Goal: Find specific page/section: Find specific page/section

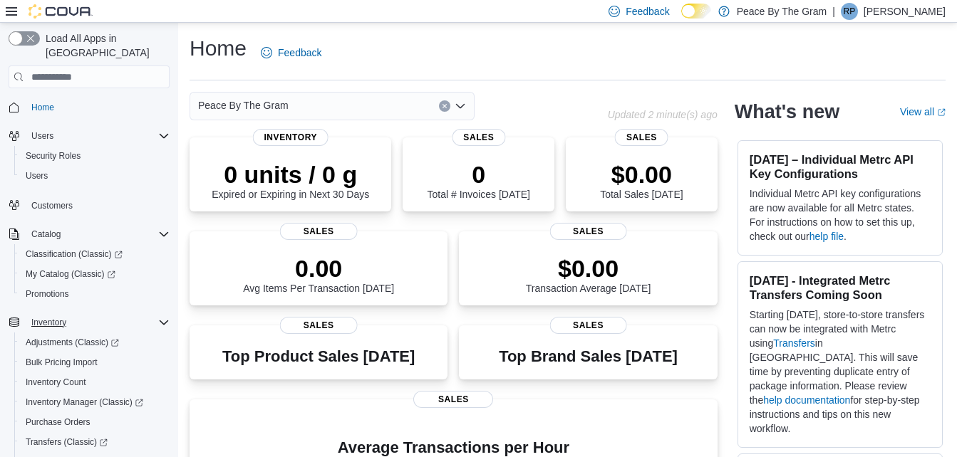
scroll to position [71, 0]
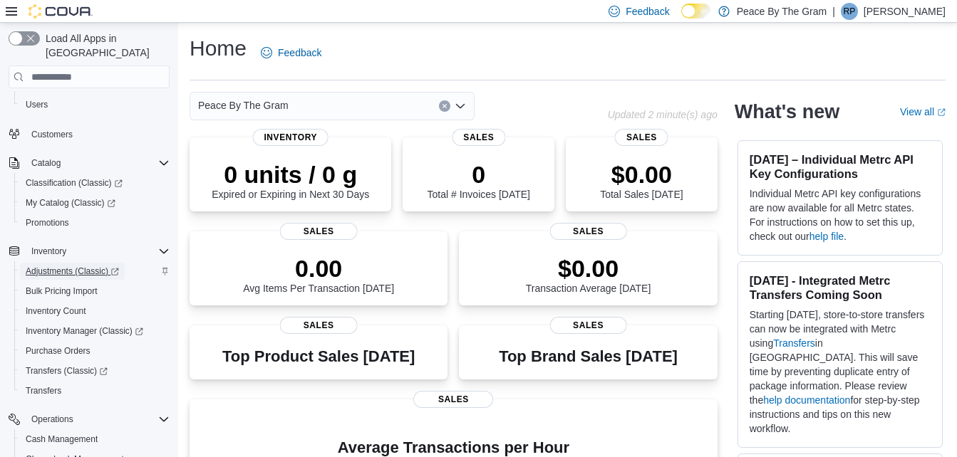
click at [43, 266] on span "Adjustments (Classic)" at bounding box center [72, 271] width 93 height 11
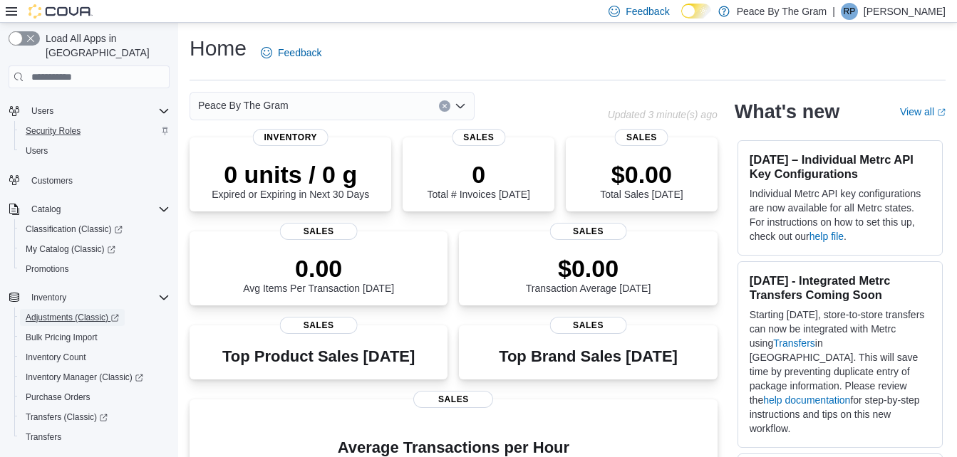
scroll to position [0, 0]
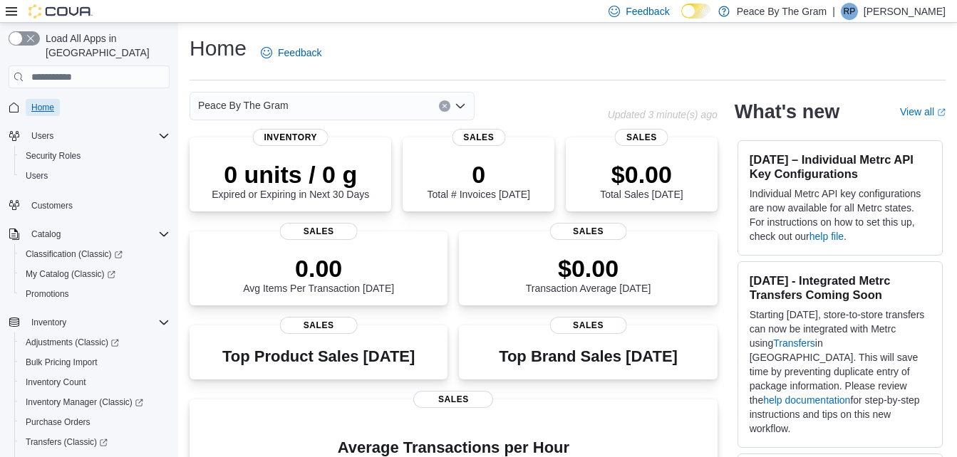
click at [43, 102] on span "Home" at bounding box center [42, 107] width 23 height 11
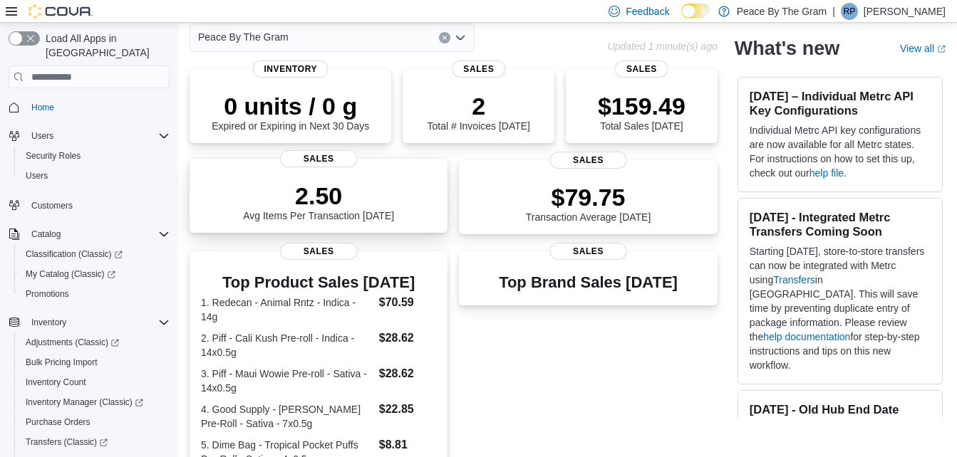
scroll to position [36, 0]
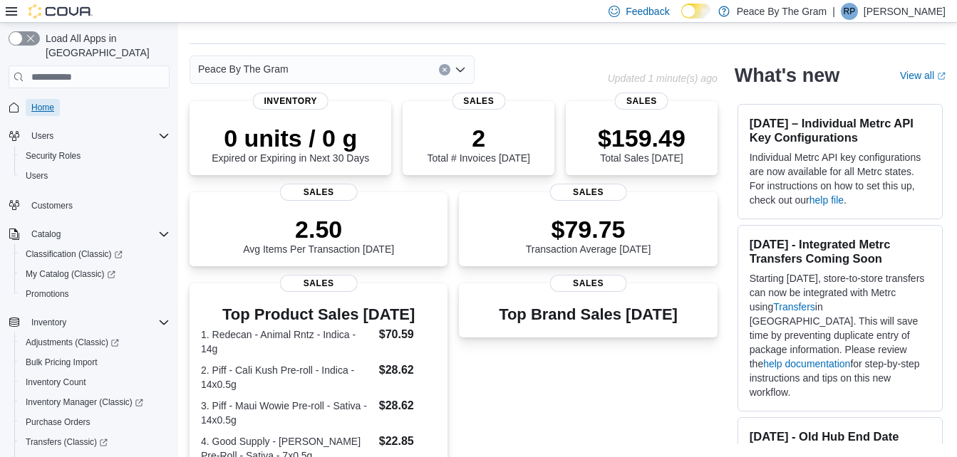
click at [43, 102] on span "Home" at bounding box center [42, 107] width 23 height 11
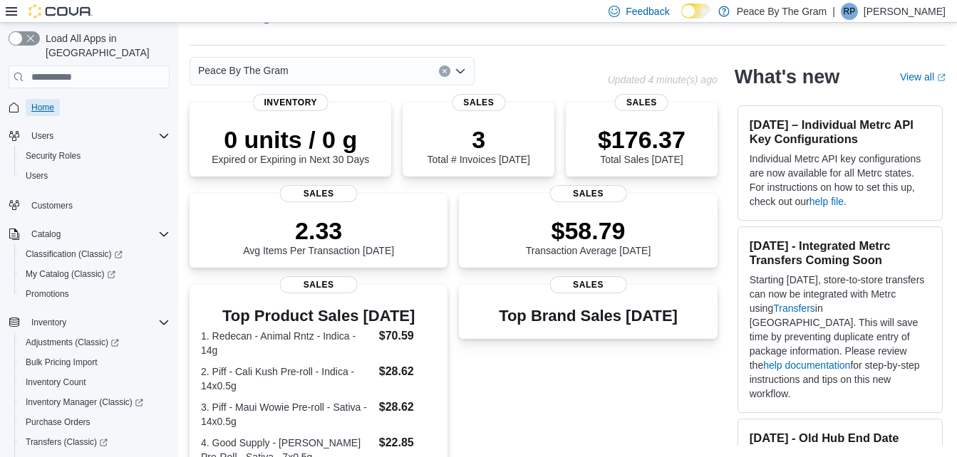
scroll to position [380, 0]
